Goal: Information Seeking & Learning: Learn about a topic

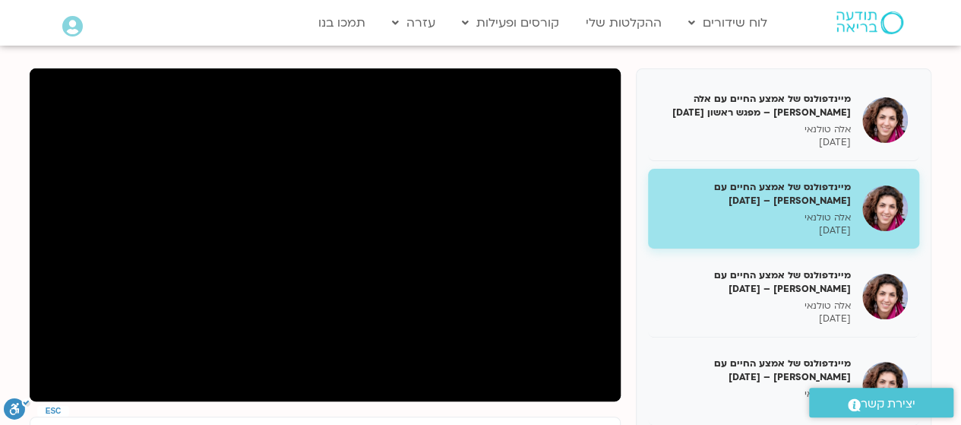
scroll to position [171, 0]
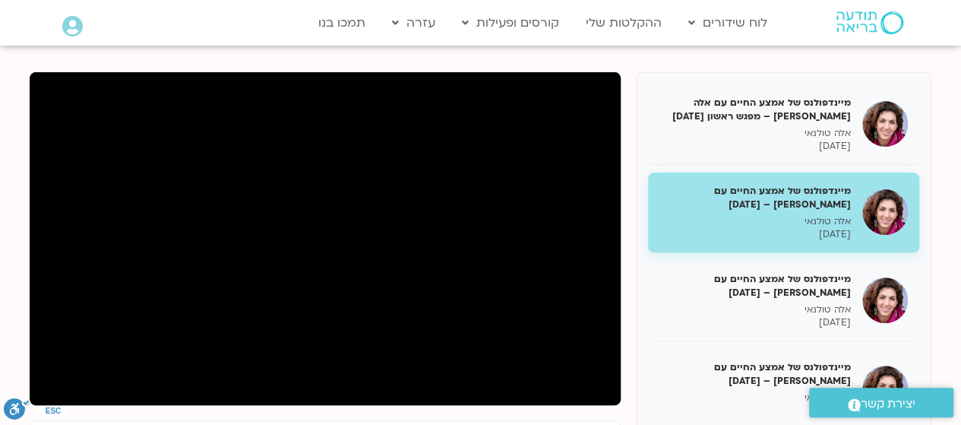
click at [14, 277] on section "מיינדפולנס של אמצע החיים עם אלה [PERSON_NAME] – מפגש ראשון [DATE] אלה [PERSON_N…" at bounding box center [480, 386] width 961 height 719
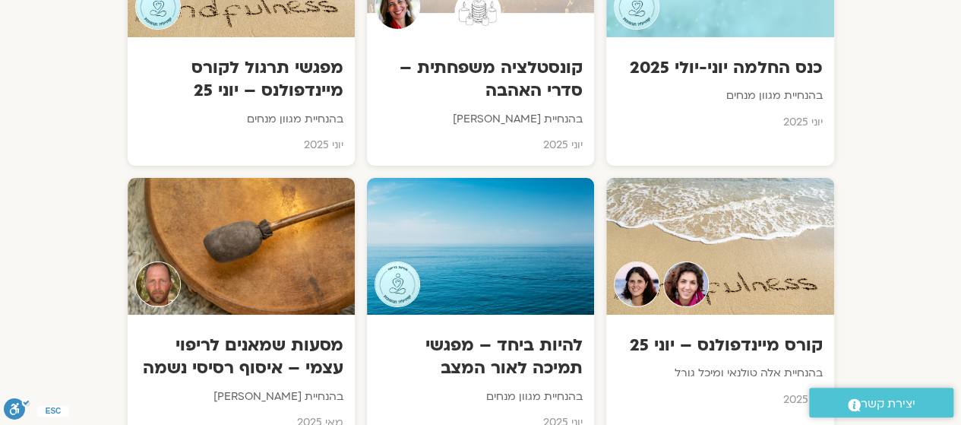
scroll to position [2737, 0]
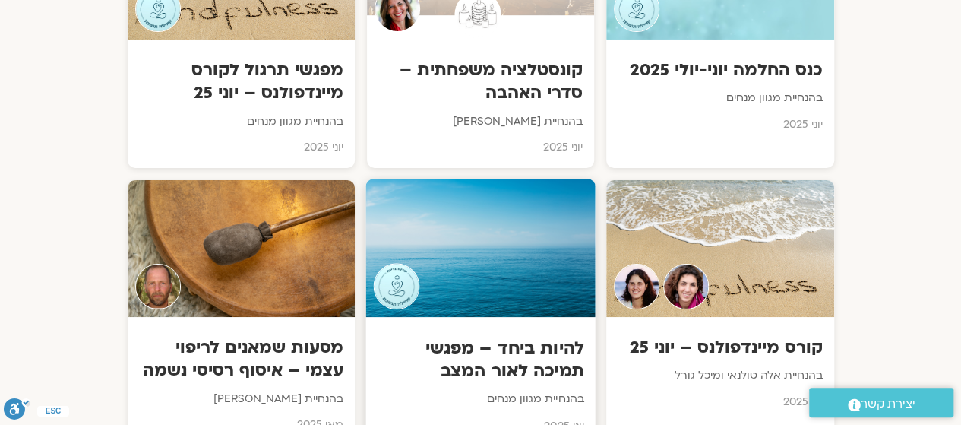
click at [392, 264] on img at bounding box center [396, 287] width 46 height 46
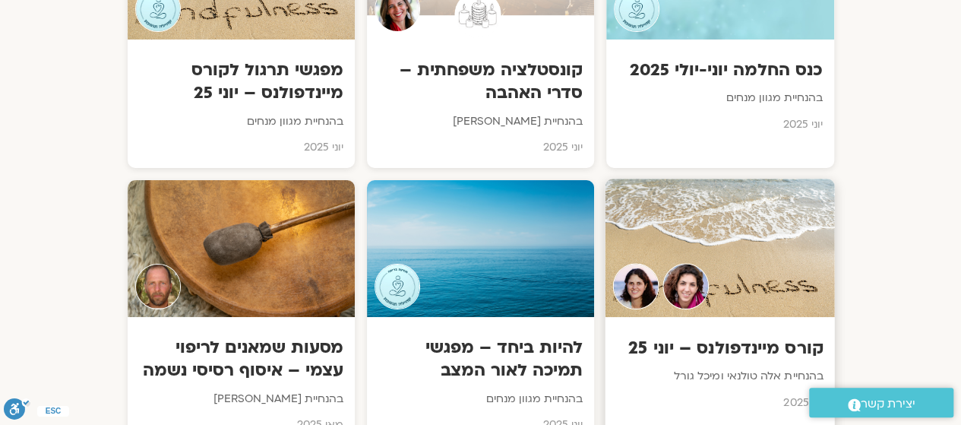
click at [651, 264] on div at bounding box center [661, 287] width 96 height 46
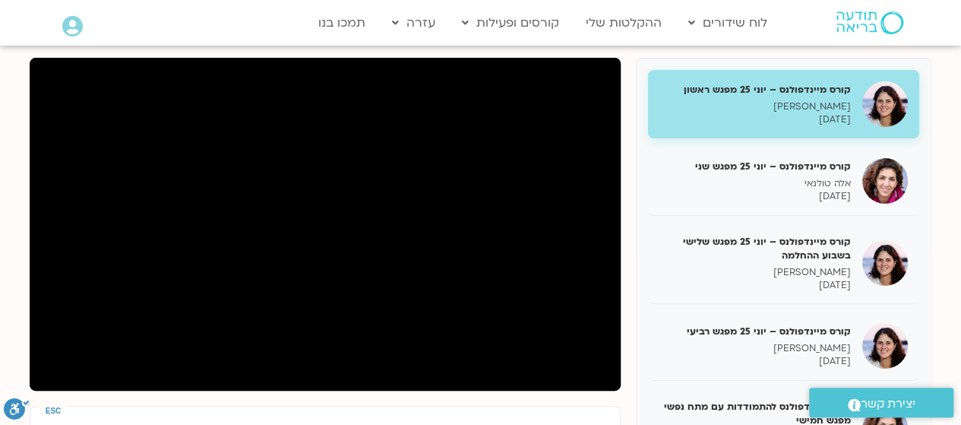
scroll to position [192, 0]
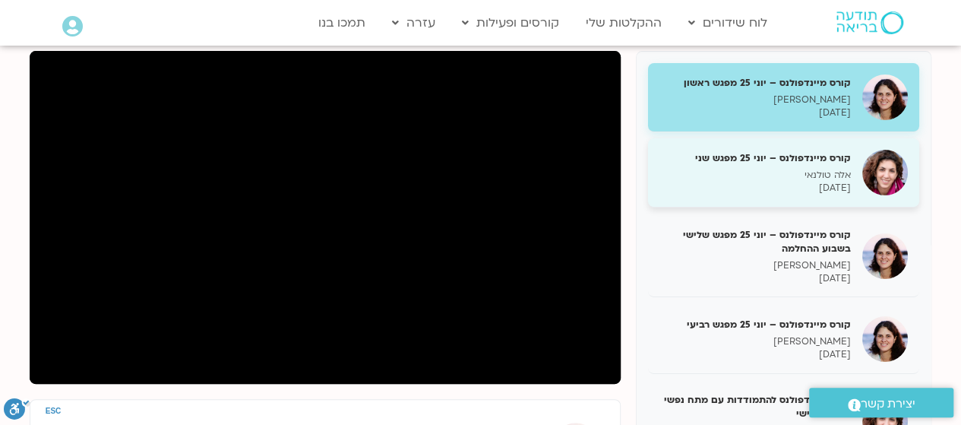
click at [747, 177] on p "אלה טולנאי" at bounding box center [754, 175] width 191 height 13
